Goal: Navigation & Orientation: Find specific page/section

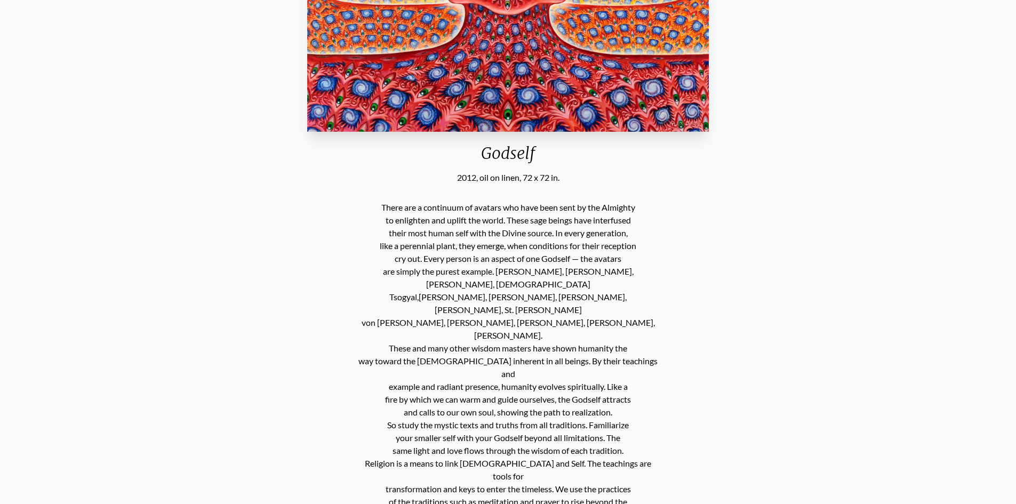
scroll to position [373, 0]
click at [123, 287] on div "Godself 2012, oil on linen, 72 x 72 in. There are a continuum of avatars who ha…" at bounding box center [508, 365] width 999 height 1283
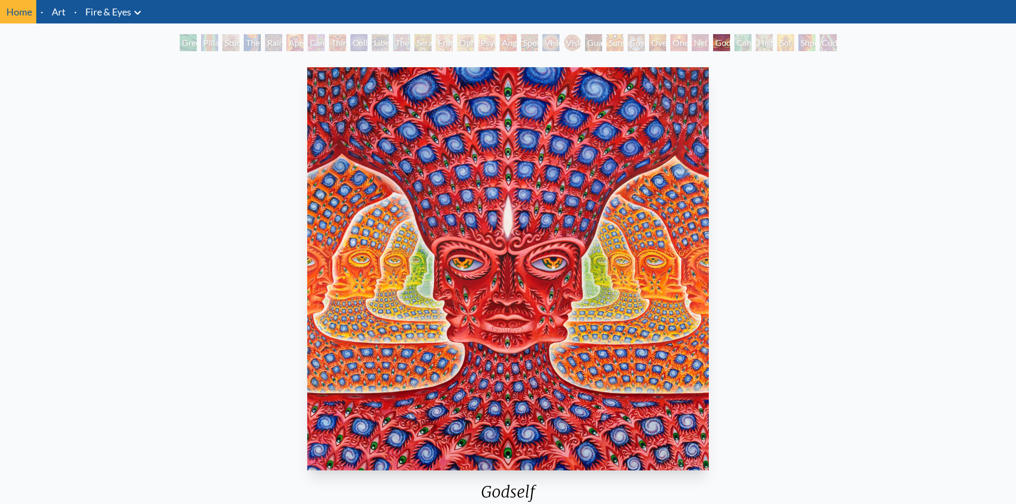
scroll to position [53, 0]
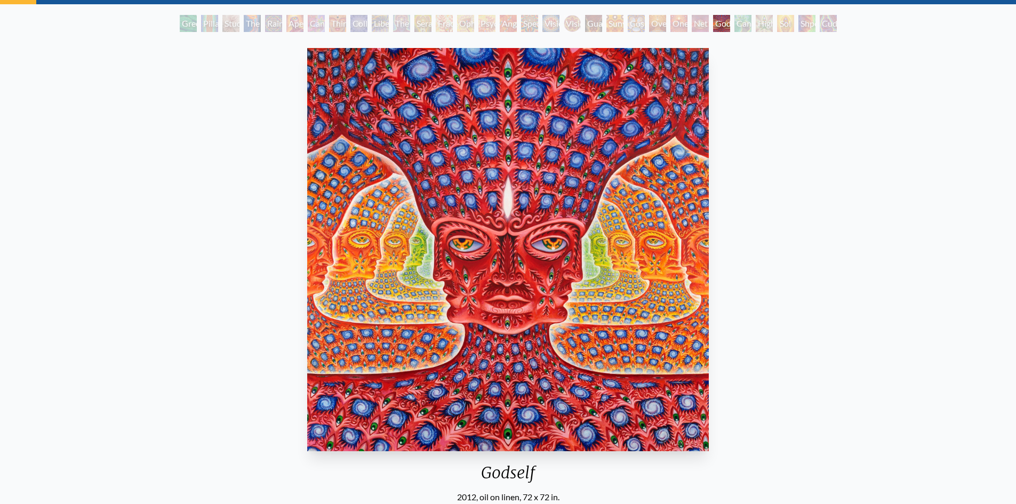
click at [739, 27] on div "Cannafist" at bounding box center [742, 23] width 17 height 17
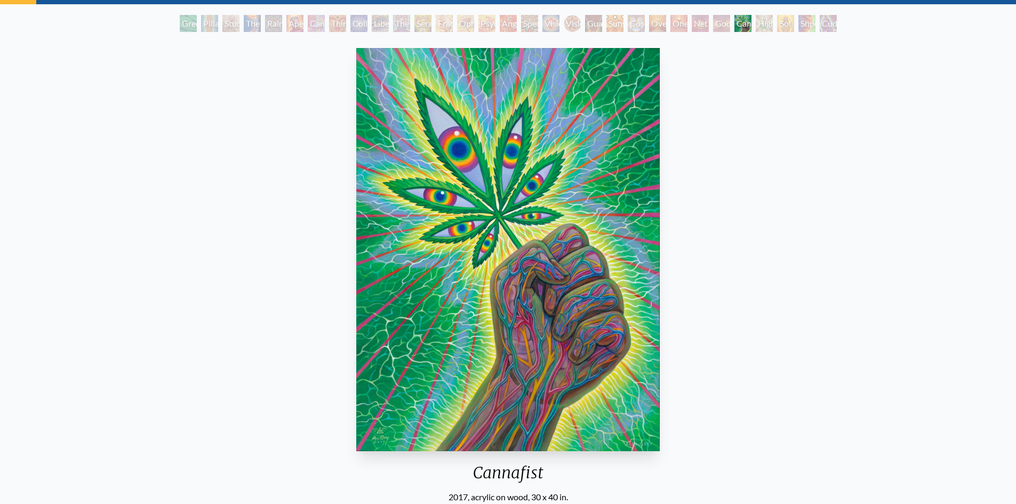
click at [693, 22] on div "Net of Being" at bounding box center [699, 23] width 17 height 17
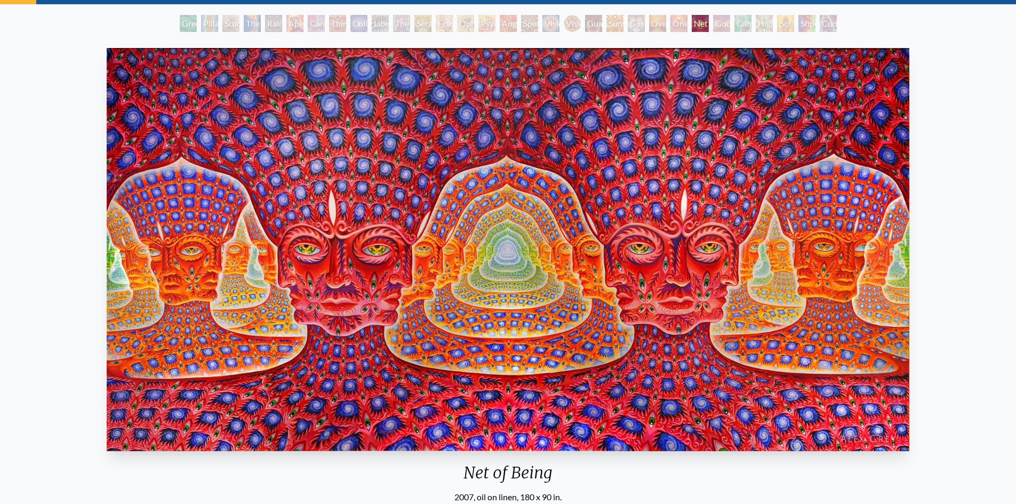
click at [686, 23] on div "One" at bounding box center [678, 23] width 17 height 17
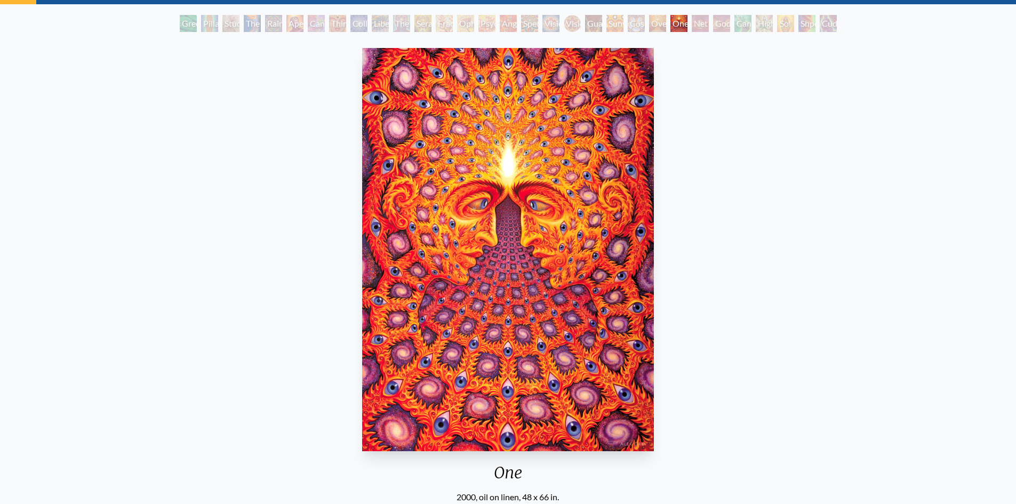
click at [694, 22] on div "Net of Being" at bounding box center [699, 23] width 17 height 17
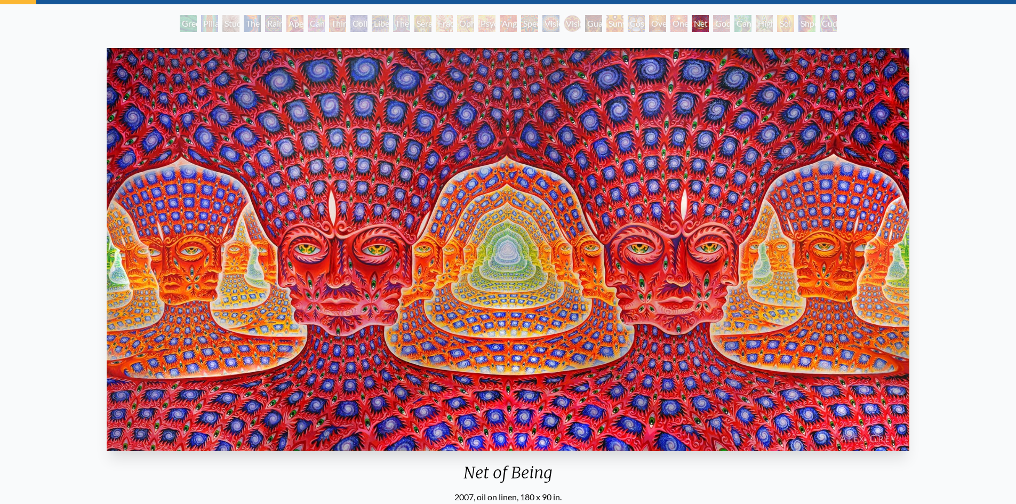
click at [730, 24] on div "Godself" at bounding box center [721, 23] width 17 height 17
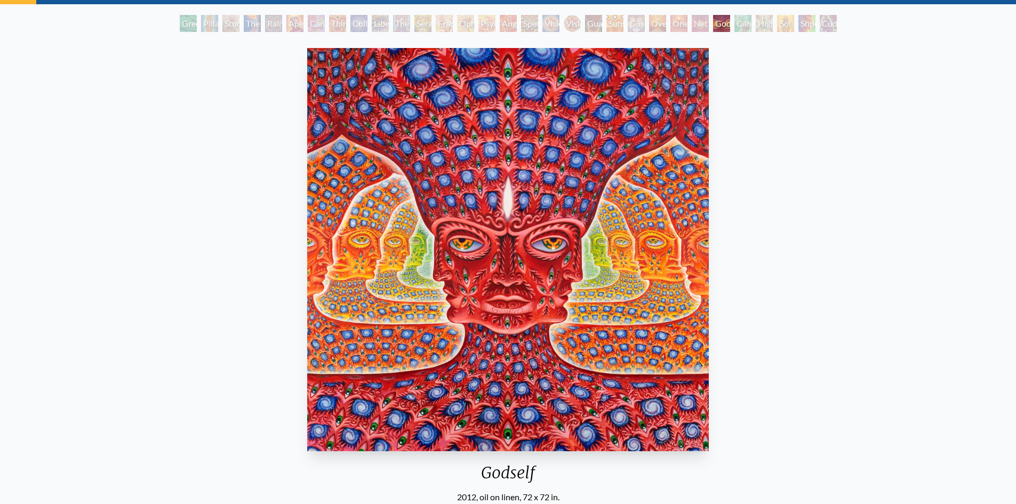
click at [632, 26] on div "Cosmic Elf" at bounding box center [635, 23] width 17 height 17
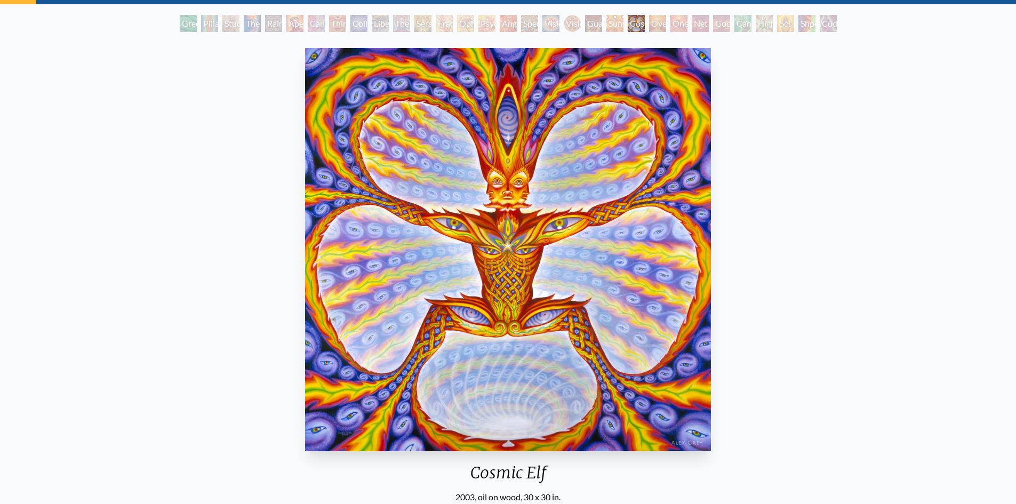
click at [714, 26] on div "Godself" at bounding box center [721, 23] width 17 height 17
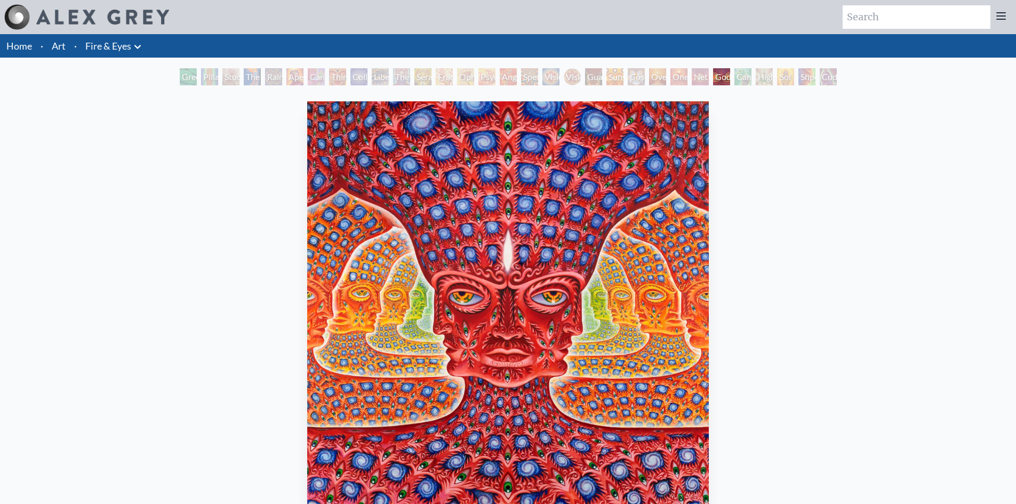
click at [222, 78] on div "Study for the Great Turn" at bounding box center [230, 76] width 17 height 17
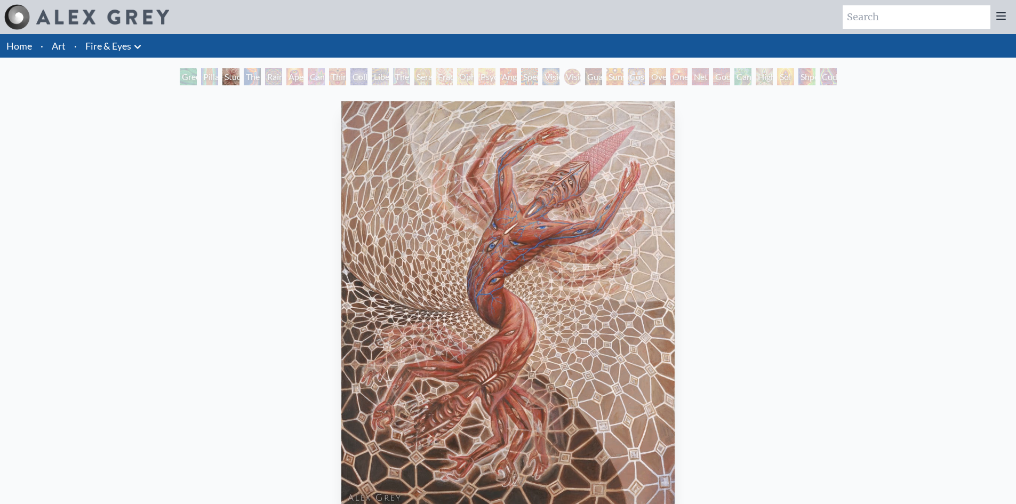
click at [721, 76] on div "Godself" at bounding box center [721, 76] width 17 height 17
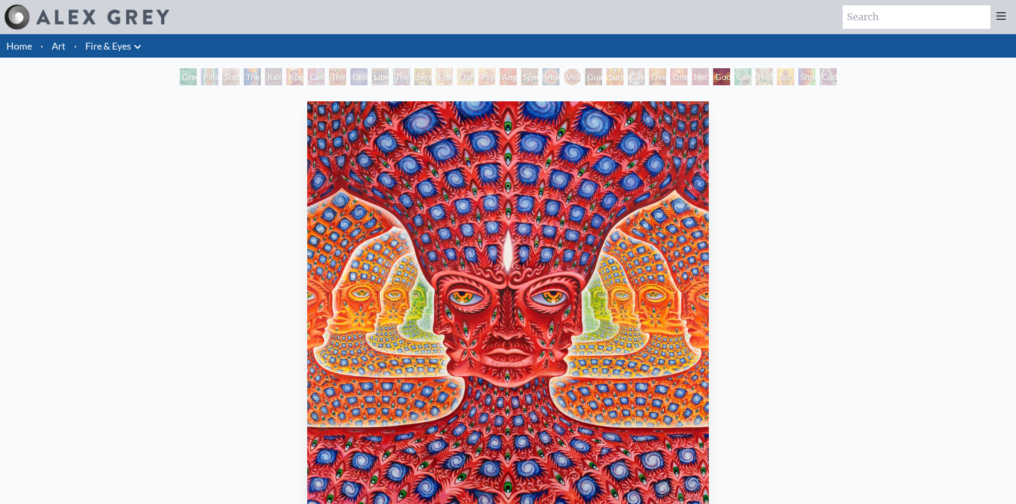
scroll to position [53, 0]
